Goal: Information Seeking & Learning: Learn about a topic

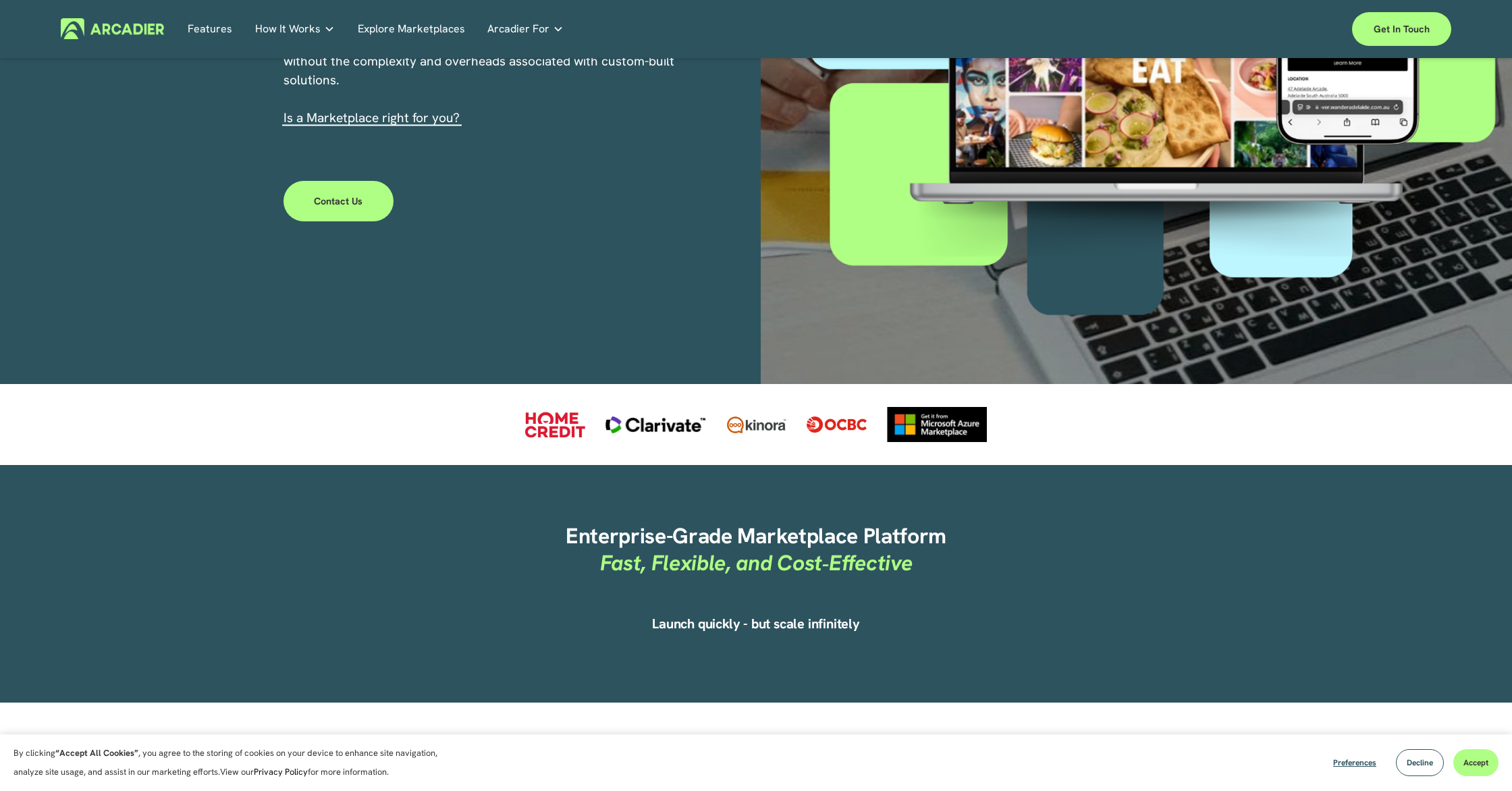
scroll to position [381, 0]
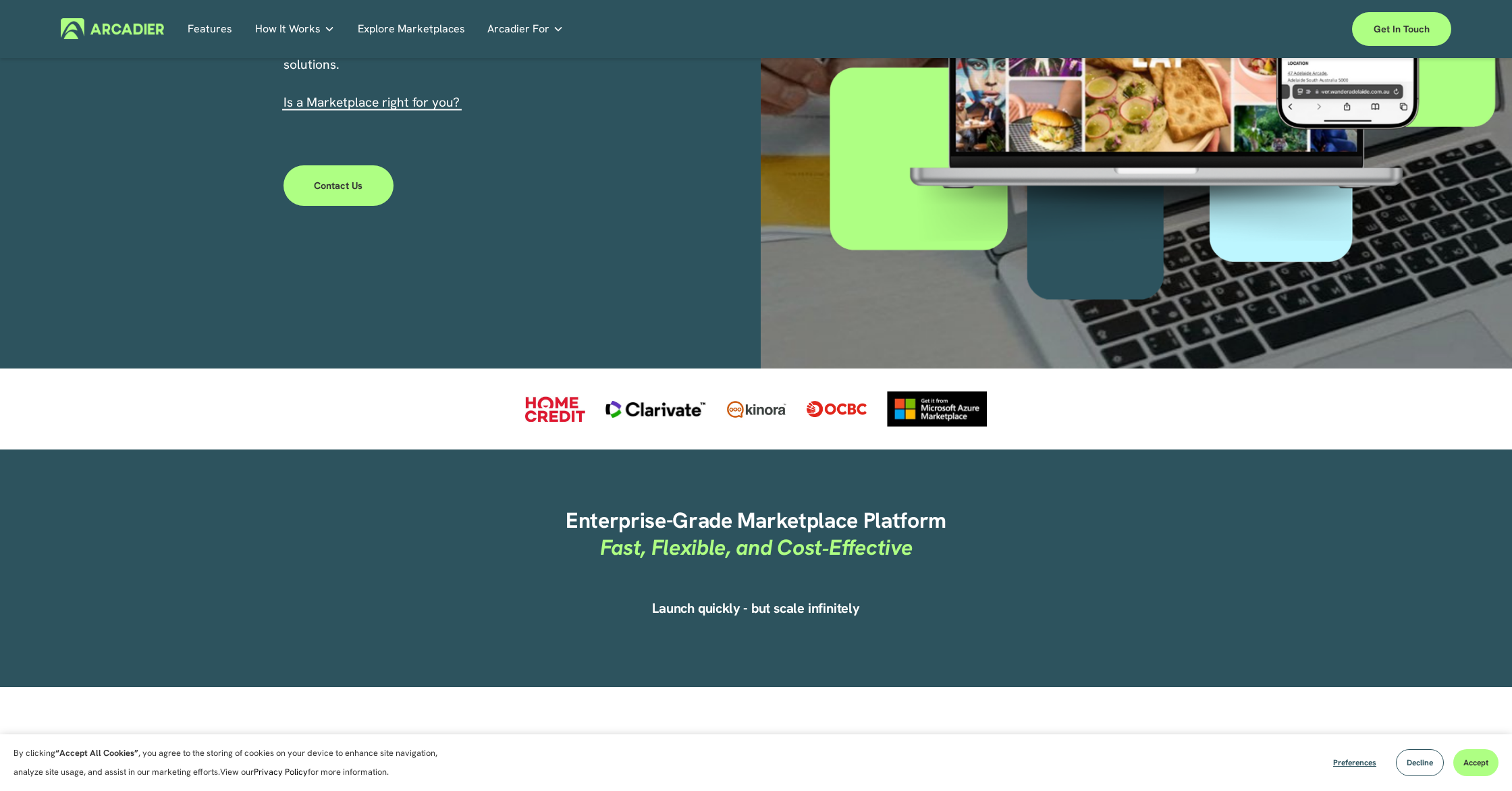
click at [413, 104] on link "s a Marketplace right for you?" at bounding box center [373, 102] width 173 height 17
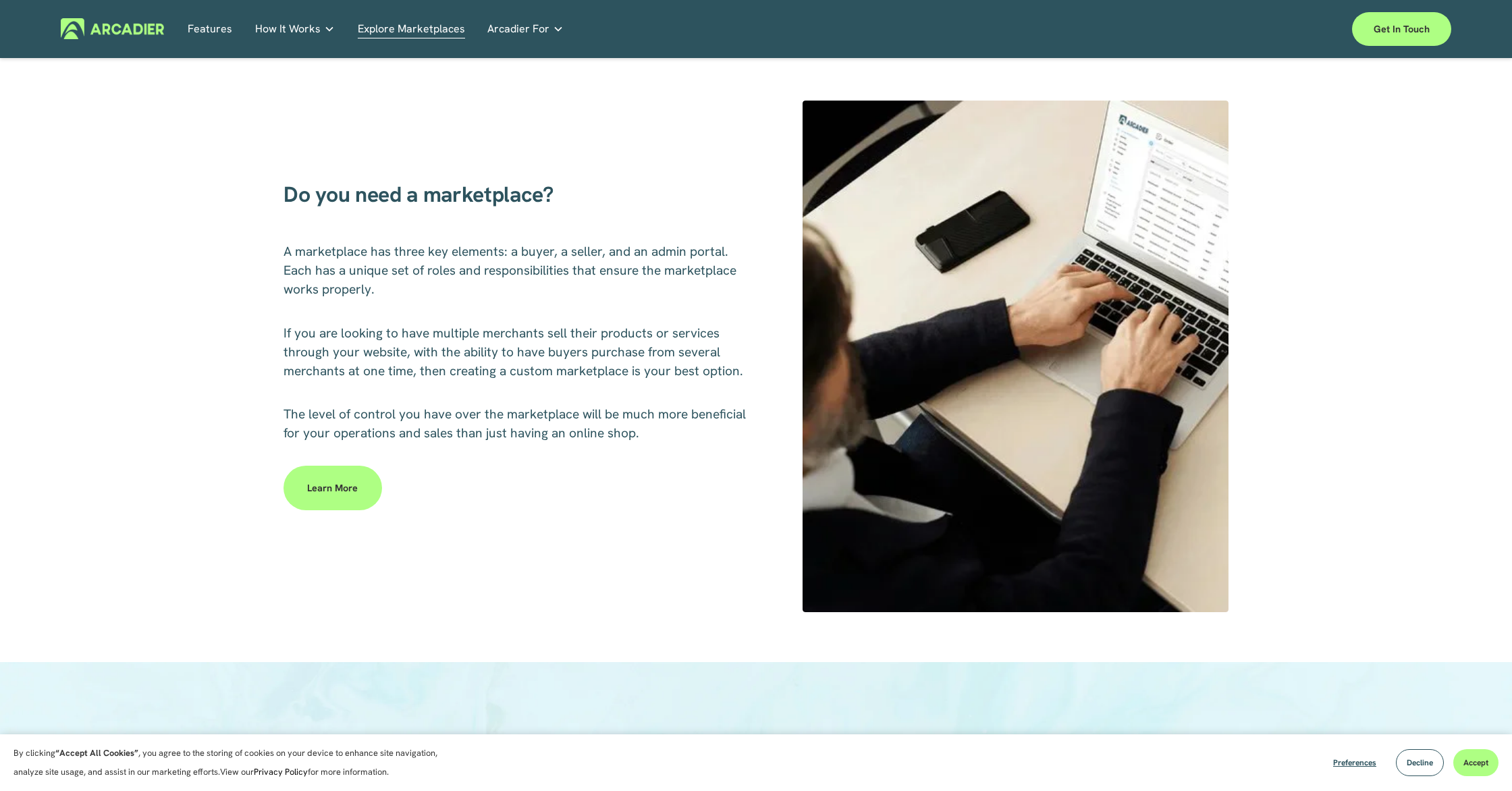
scroll to position [572, 0]
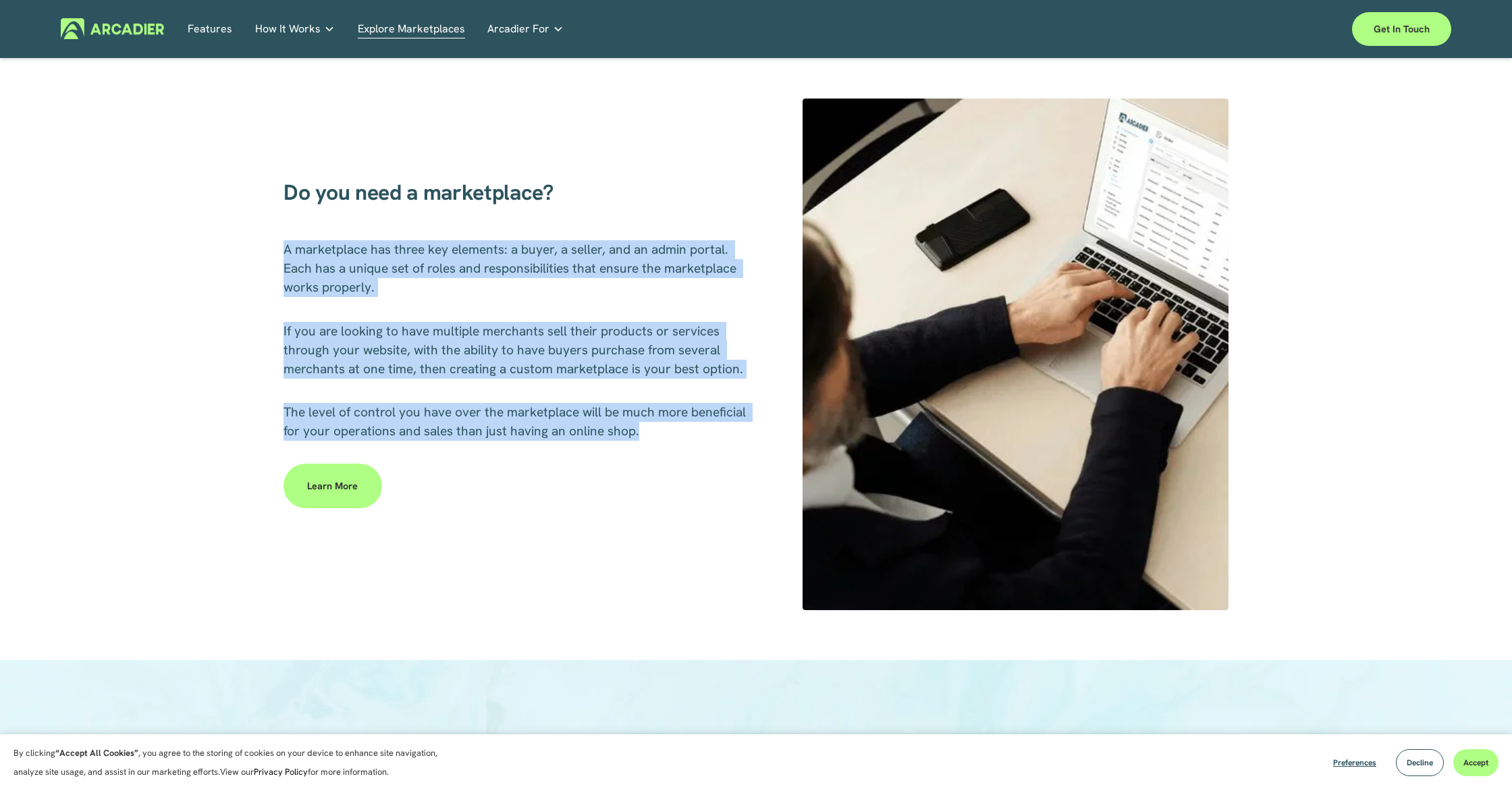
drag, startPoint x: 287, startPoint y: 250, endPoint x: 688, endPoint y: 440, distance: 443.7
click at [688, 440] on div "Do you need a marketplace? A marketplace has three key elements: a buyer, a sel…" at bounding box center [756, 355] width 1512 height 512
click at [682, 435] on p "The level of control you have over the marketplace will be much more beneficial…" at bounding box center [516, 422] width 466 height 37
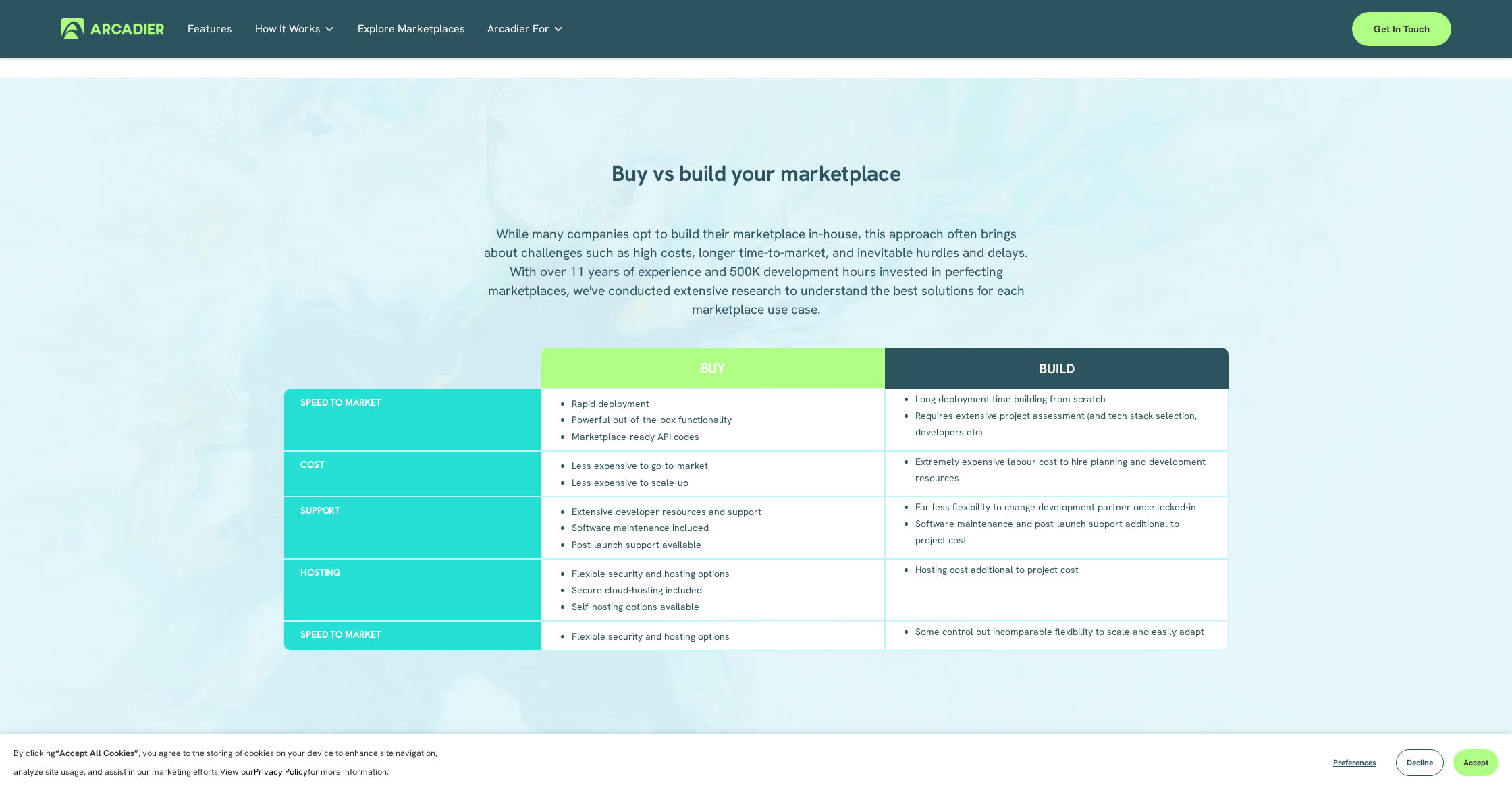
scroll to position [1155, 0]
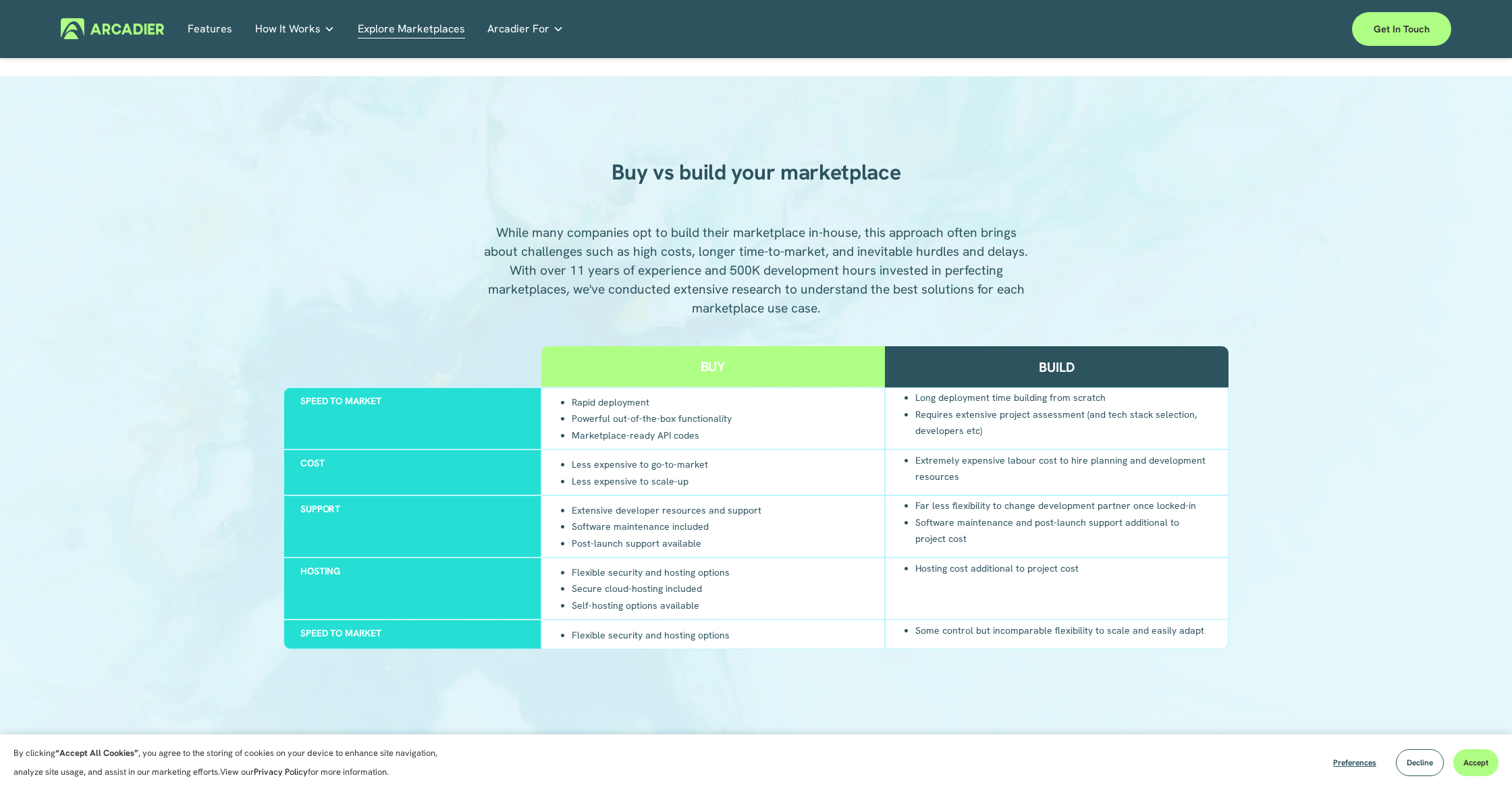
drag, startPoint x: 600, startPoint y: 467, endPoint x: 691, endPoint y: 466, distance: 91.0
click at [691, 466] on li "Less expensive to go-to-market" at bounding box center [640, 464] width 136 height 16
click at [672, 479] on li "Less expensive to scale-up" at bounding box center [640, 481] width 136 height 17
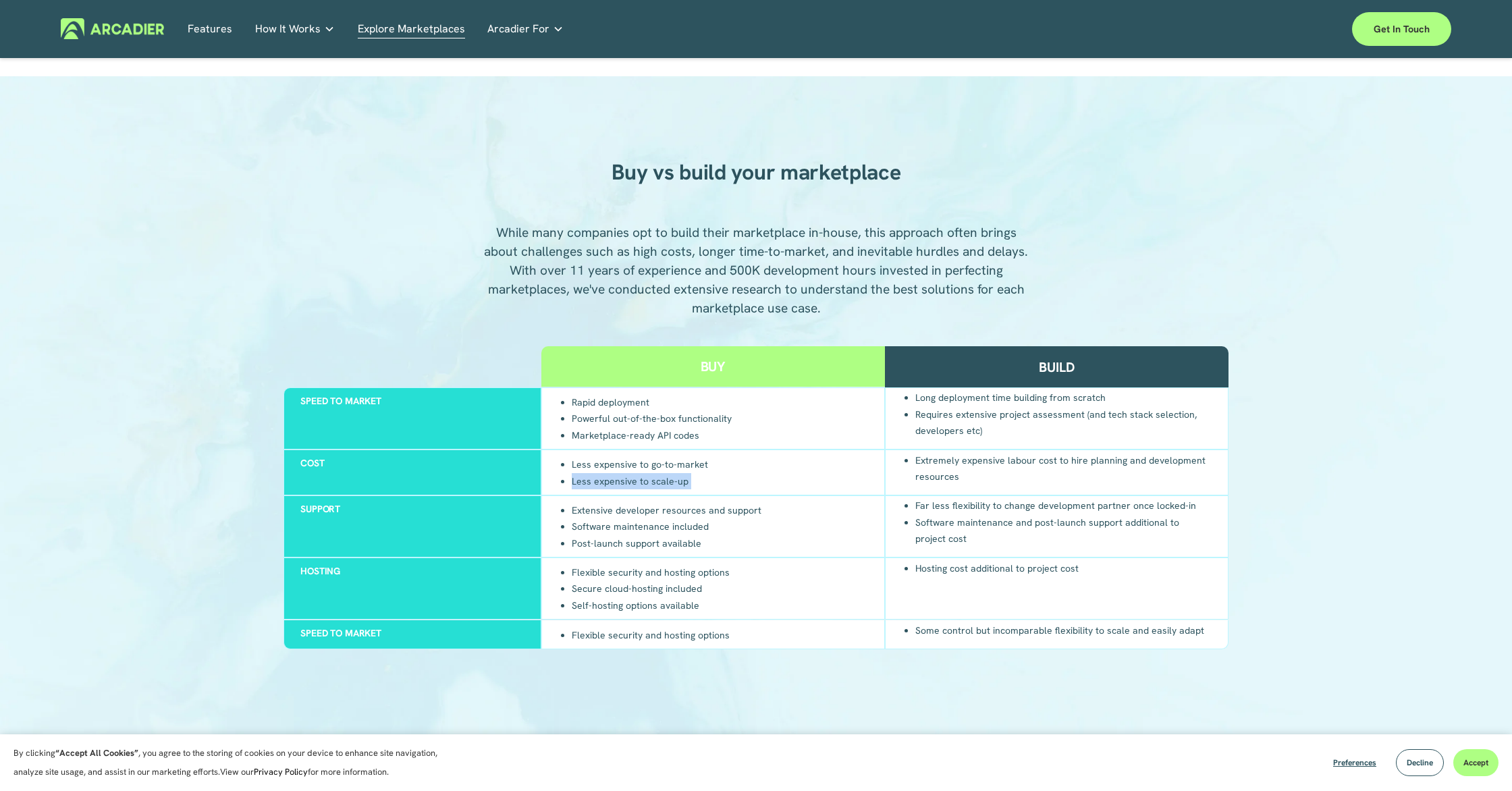
click at [724, 479] on div "Less expensive to go-to-market Less expensive to scale-up" at bounding box center [714, 472] width 344 height 46
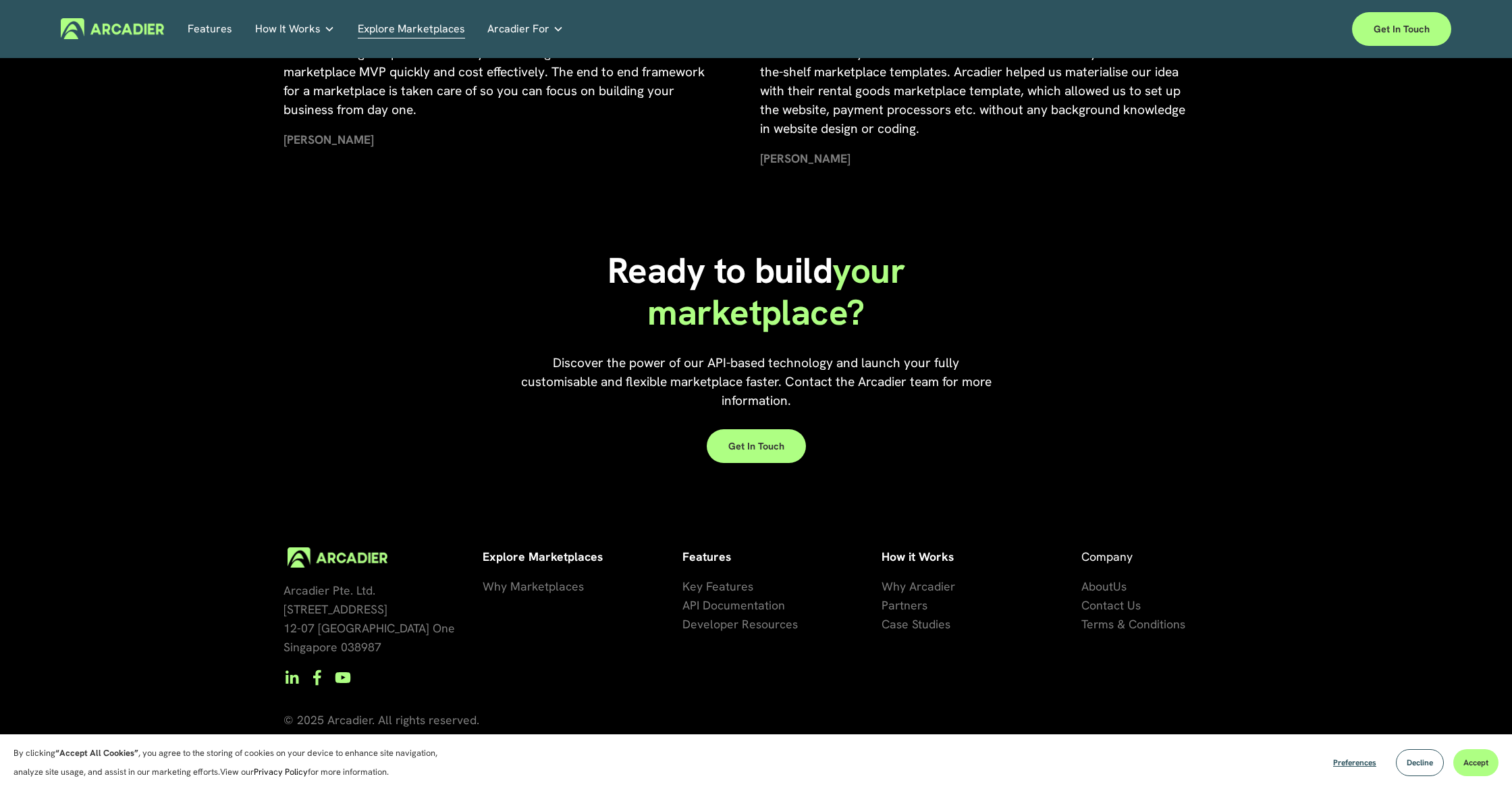
scroll to position [3024, 0]
click at [727, 586] on span "Key Features" at bounding box center [718, 586] width 71 height 16
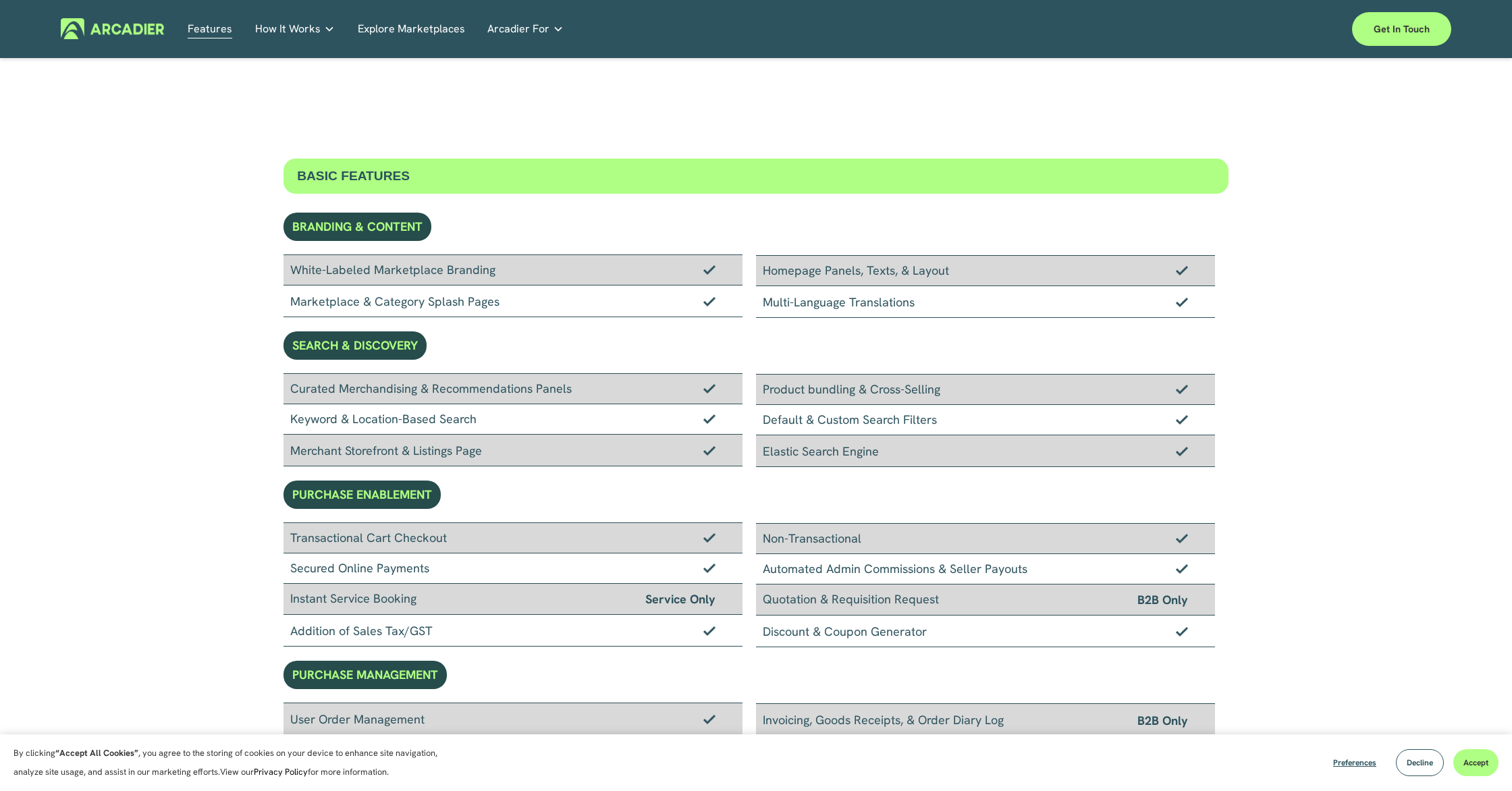
click at [380, 177] on div "BASIC FEATURES" at bounding box center [756, 177] width 945 height 35
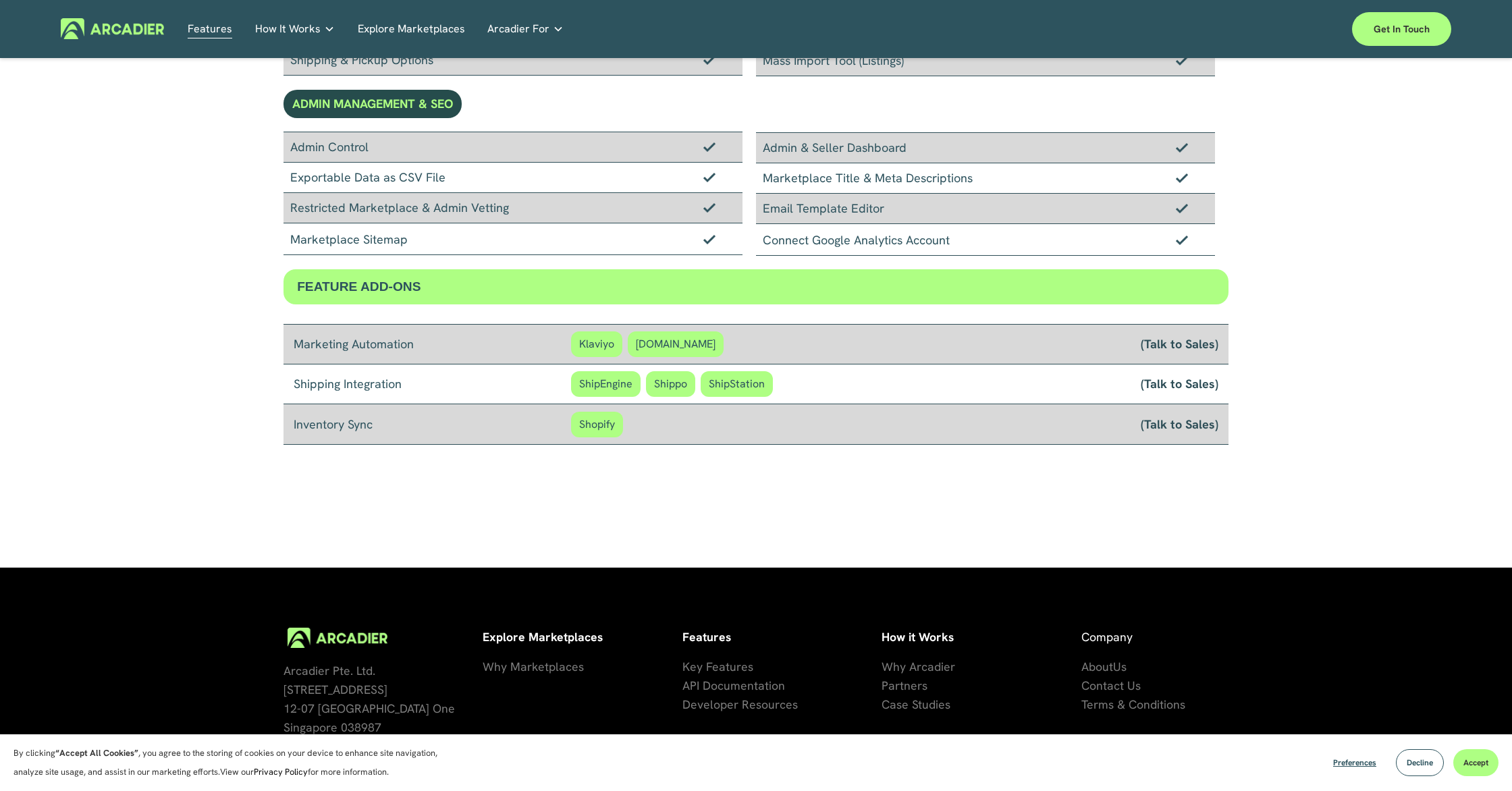
scroll to position [960, 0]
click at [672, 388] on span "Shippo" at bounding box center [671, 383] width 49 height 25
click at [751, 388] on span "ShipStation" at bounding box center [736, 383] width 72 height 25
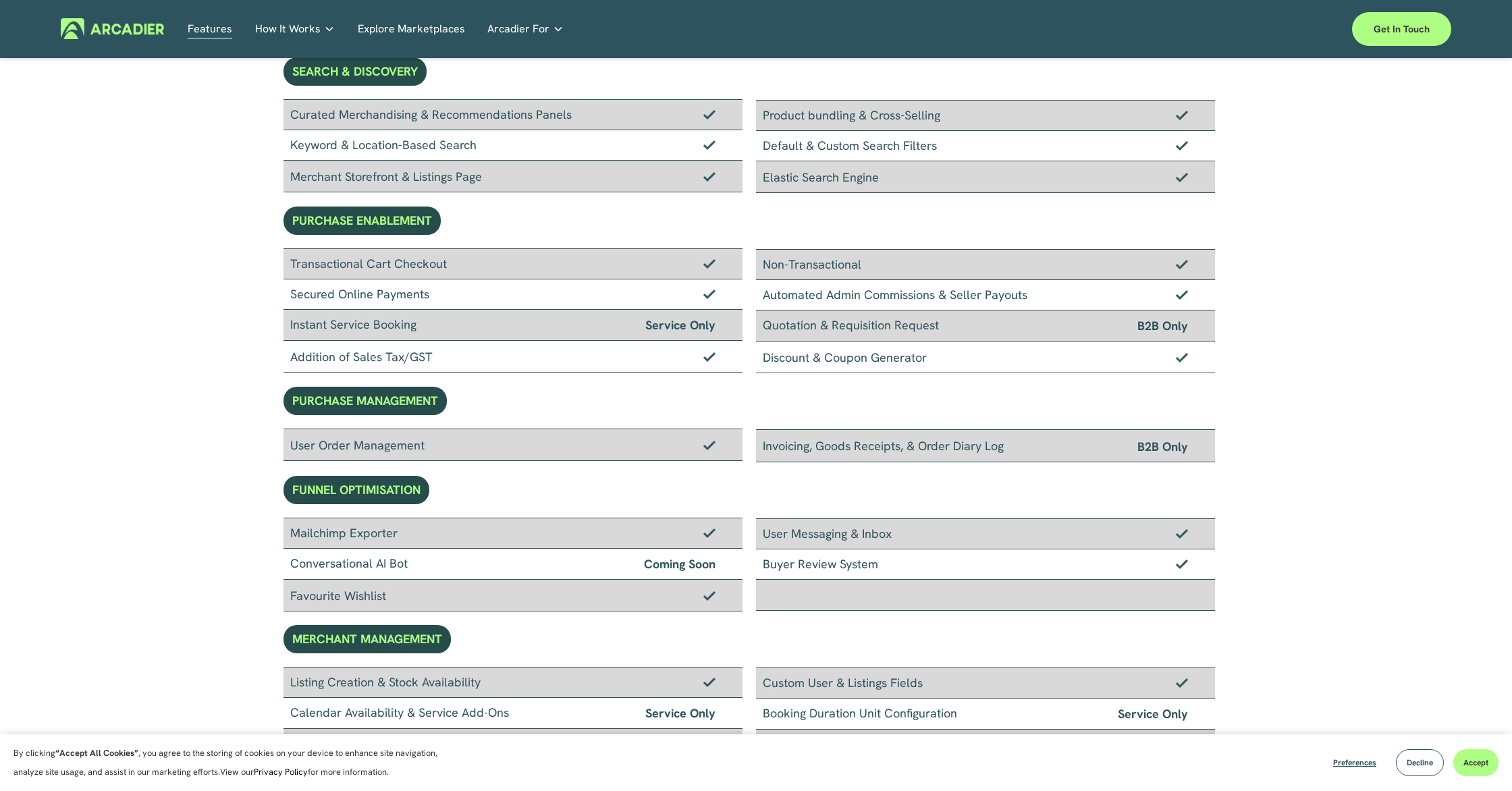
scroll to position [0, 0]
